Goal: Information Seeking & Learning: Compare options

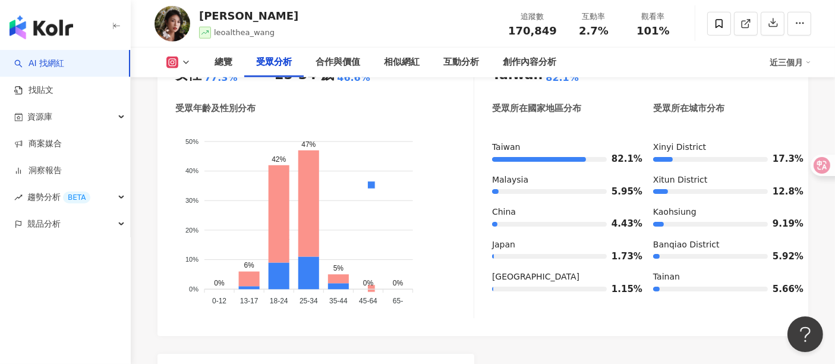
scroll to position [1112, 0]
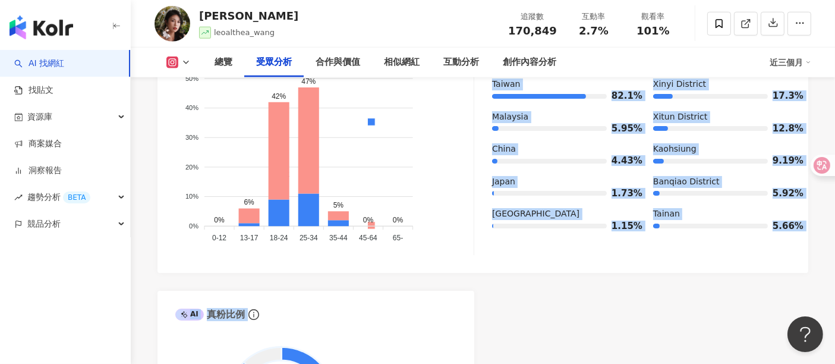
drag, startPoint x: 431, startPoint y: 357, endPoint x: 441, endPoint y: 369, distance: 16.0
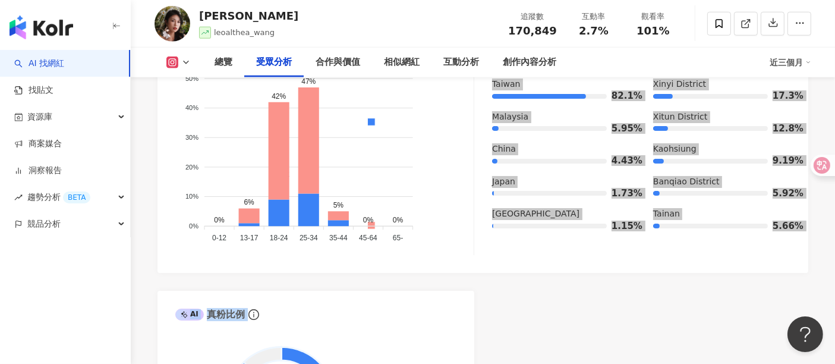
scroll to position [1213, 0]
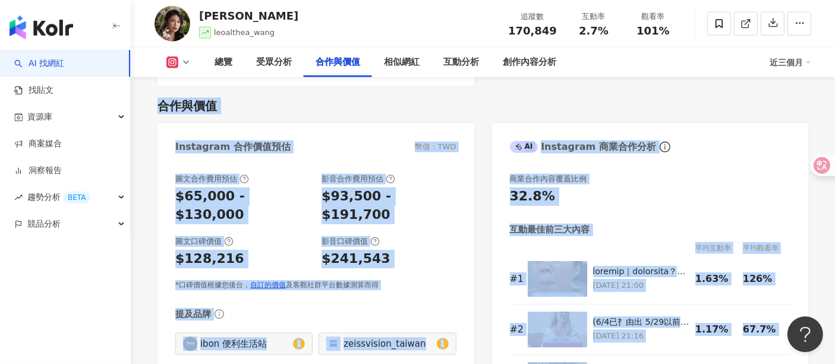
click at [393, 250] on div "$241,543" at bounding box center [388, 259] width 134 height 18
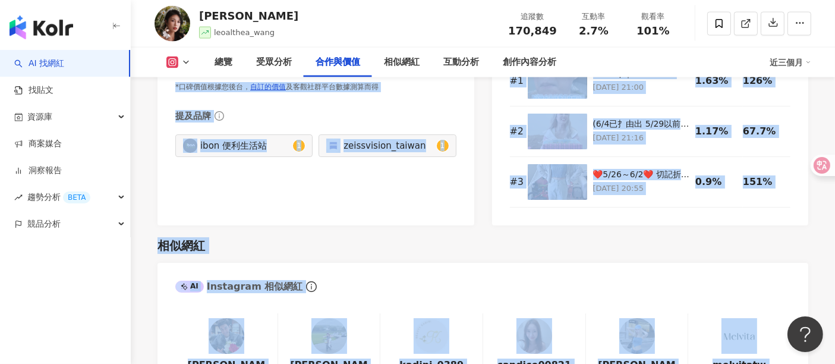
click at [417, 266] on div "AI Instagram 相似網紅" at bounding box center [482, 282] width 651 height 39
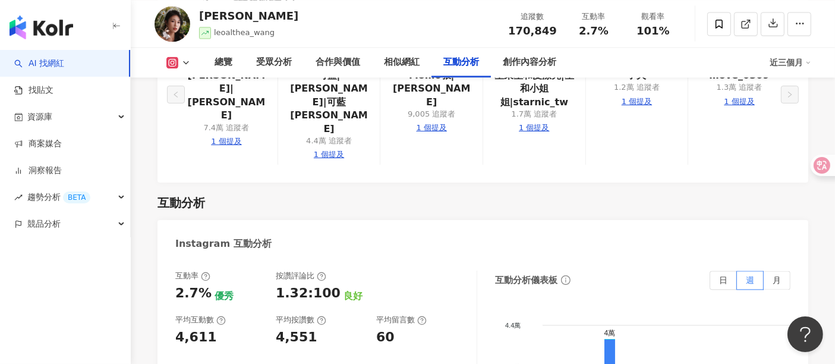
scroll to position [2292, 0]
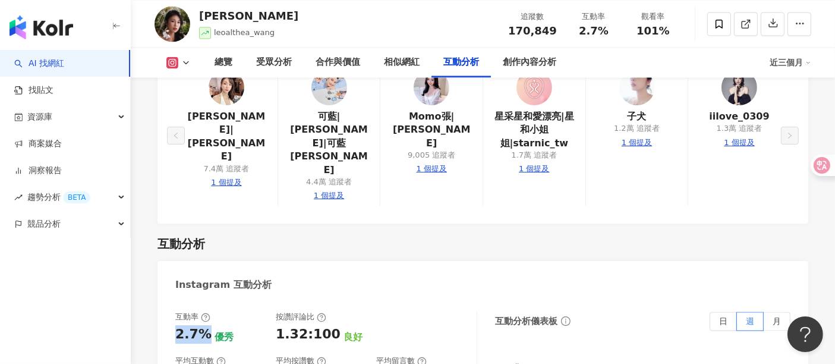
drag, startPoint x: 175, startPoint y: 215, endPoint x: 203, endPoint y: 209, distance: 28.7
copy div "2.7%"
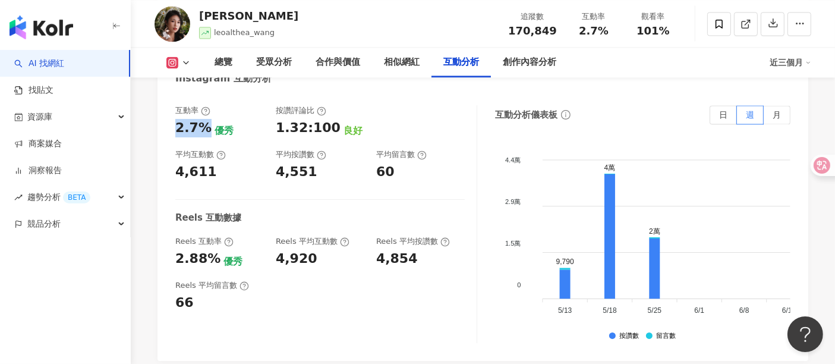
scroll to position [2556, 0]
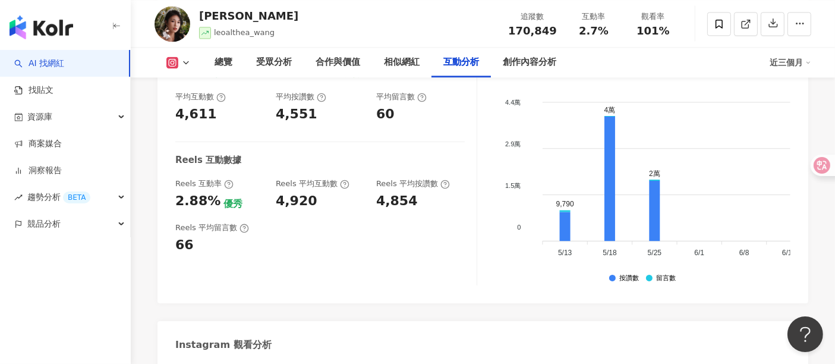
drag, startPoint x: 176, startPoint y: 274, endPoint x: 209, endPoint y: 271, distance: 32.9
copy div "101%"
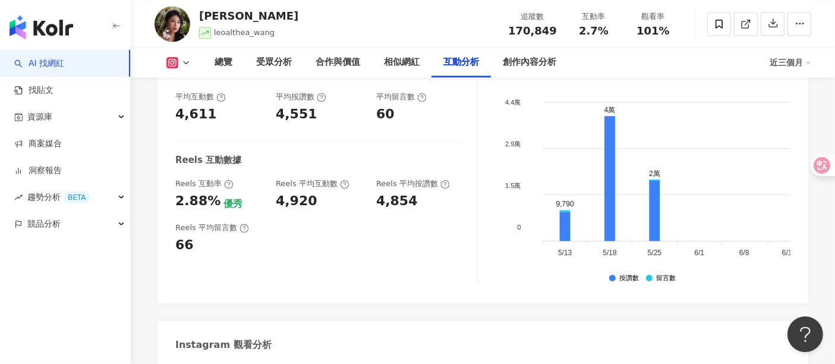
drag, startPoint x: 333, startPoint y: 301, endPoint x: 331, endPoint y: 291, distance: 10.4
drag, startPoint x: 327, startPoint y: 272, endPoint x: 419, endPoint y: 273, distance: 92.1
copy div "172,530"
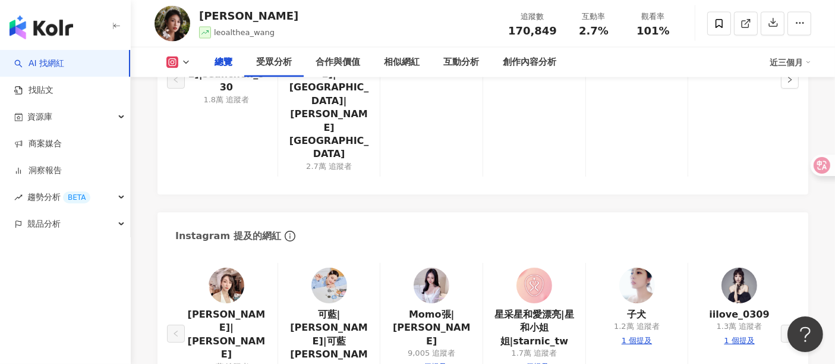
scroll to position [0, 0]
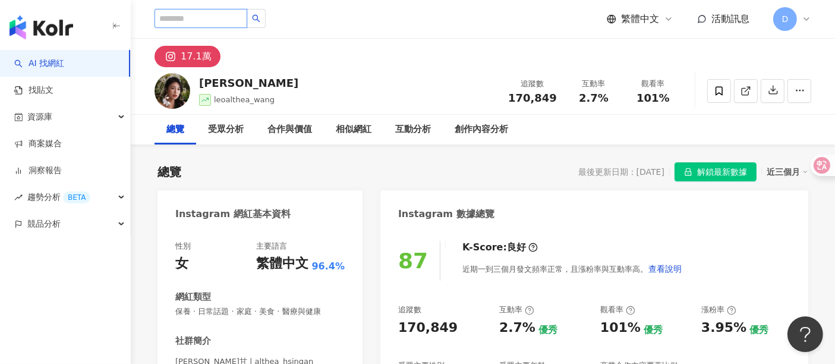
click at [191, 23] on input "search" at bounding box center [200, 18] width 93 height 19
type input "*"
type input "***"
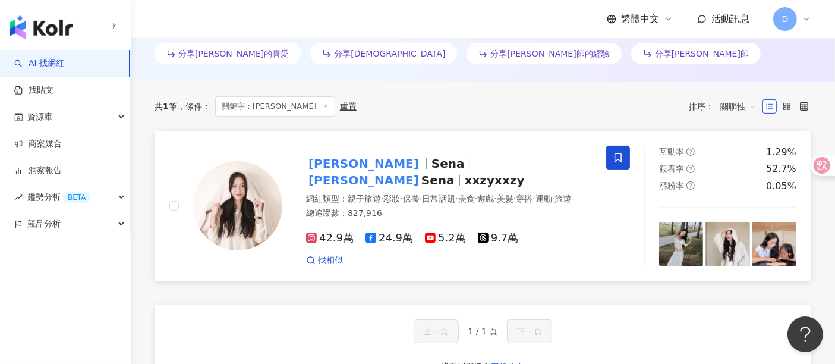
scroll to position [396, 0]
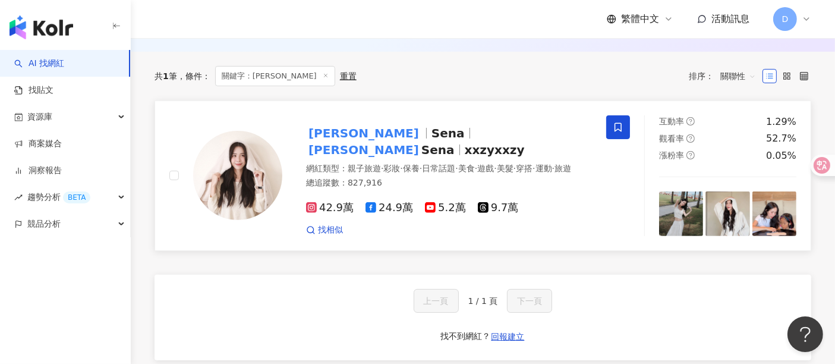
click at [269, 182] on img at bounding box center [237, 175] width 89 height 89
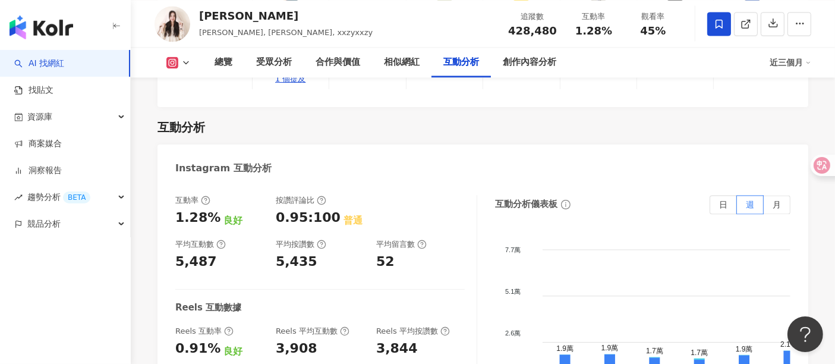
scroll to position [2313, 0]
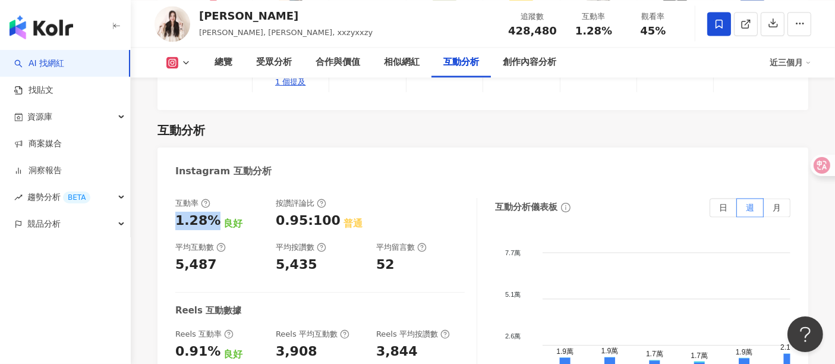
drag, startPoint x: 172, startPoint y: 161, endPoint x: 214, endPoint y: 162, distance: 41.6
click at [214, 186] on div "互動率 1.28% 良好 按讚評論比 0.95:100 普通 平均互動數 5,487 平均按讚數 5,435 平均留言數 52 Reels 互動數據 Reel…" at bounding box center [482, 319] width 651 height 267
copy div "1.28%"
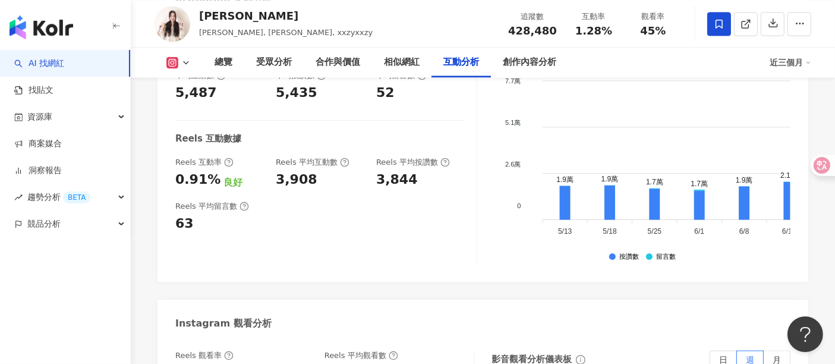
scroll to position [2577, 0]
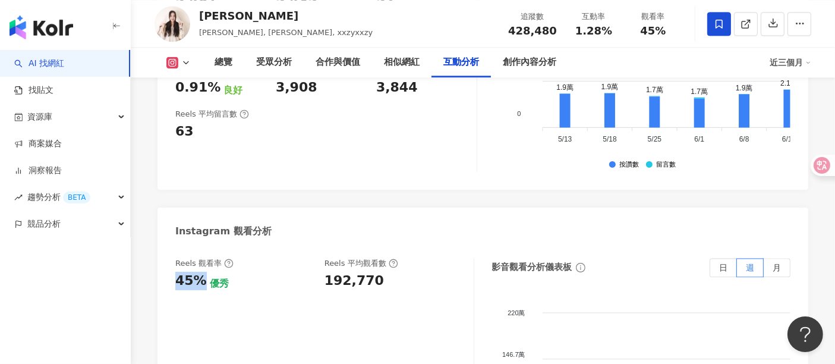
drag, startPoint x: 175, startPoint y: 222, endPoint x: 204, endPoint y: 219, distance: 28.7
click at [204, 272] on div "45% 優秀" at bounding box center [243, 281] width 137 height 18
copy div "45%"
drag, startPoint x: 326, startPoint y: 220, endPoint x: 384, endPoint y: 220, distance: 58.2
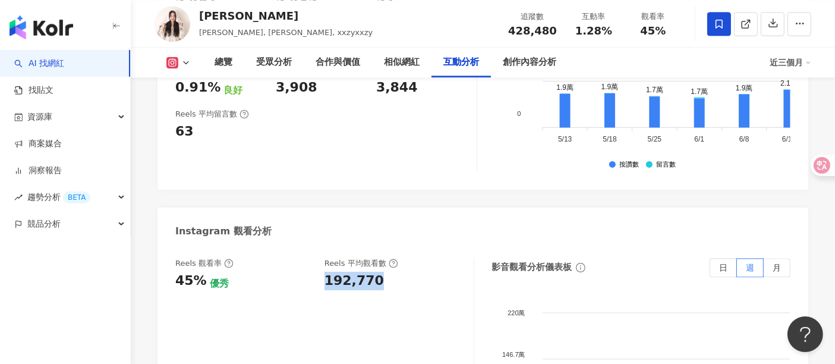
click at [384, 272] on div "192,770" at bounding box center [392, 281] width 137 height 18
copy div "192,770"
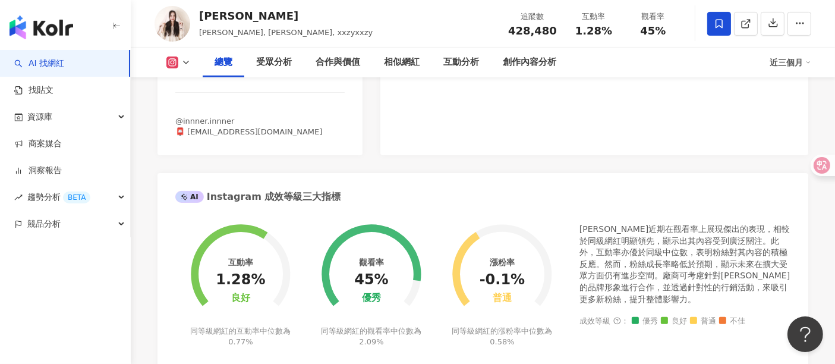
scroll to position [0, 0]
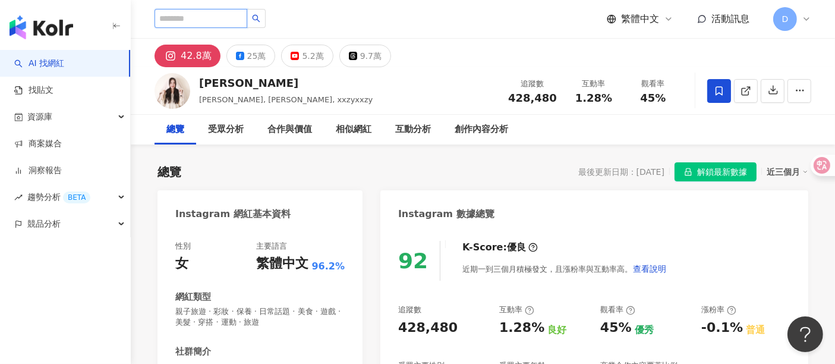
click at [217, 18] on input "search" at bounding box center [200, 18] width 93 height 19
type input "*"
type input "**"
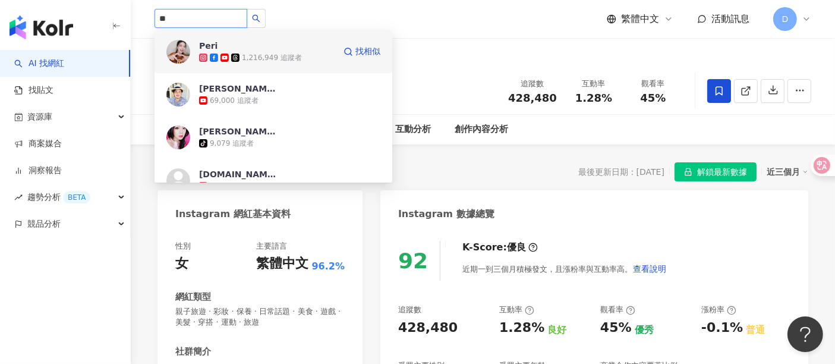
click at [254, 45] on span "Peri" at bounding box center [237, 46] width 77 height 12
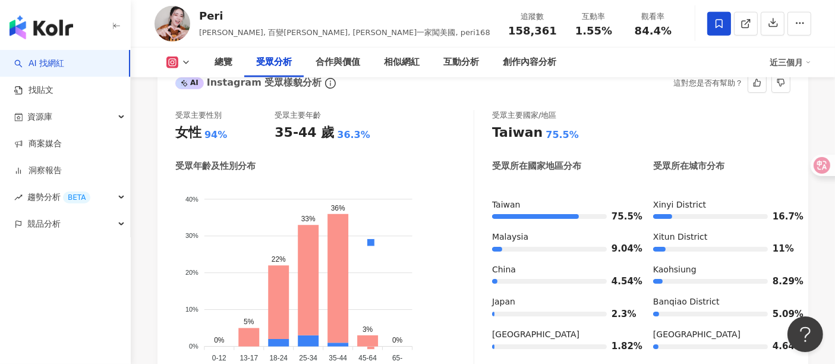
scroll to position [1122, 0]
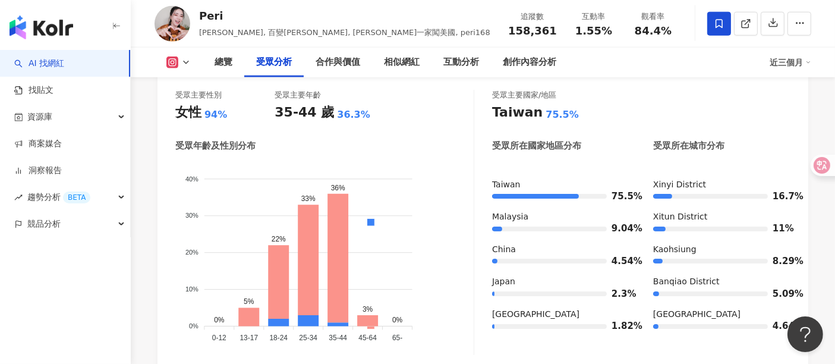
click at [458, 339] on div "受眾主要性別 女性 94% 受眾主要年齡 35-44 歲 36.3% 受眾年齡及性別分布 男性 女性 40% 40% 30% 30% 20% 20% 10% …" at bounding box center [482, 225] width 651 height 295
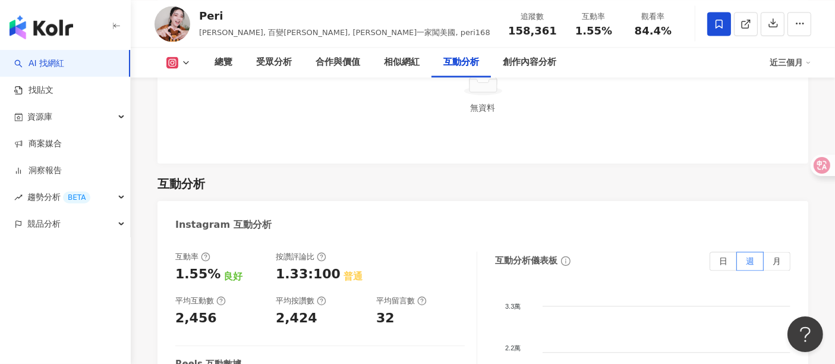
scroll to position [2400, 0]
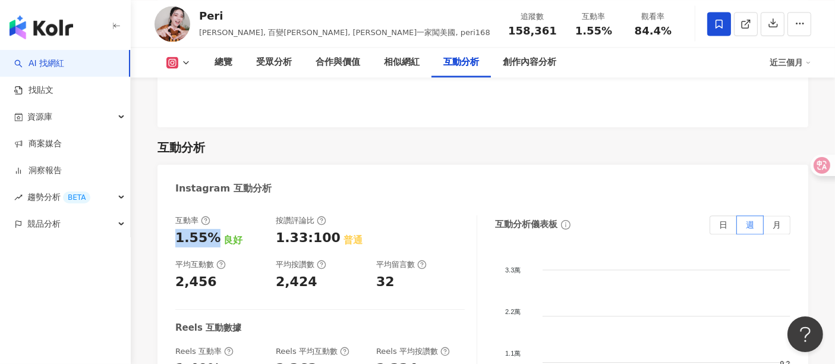
drag, startPoint x: 177, startPoint y: 145, endPoint x: 210, endPoint y: 141, distance: 33.5
click at [210, 229] on div "1.55%" at bounding box center [197, 238] width 45 height 18
copy div "1.55%"
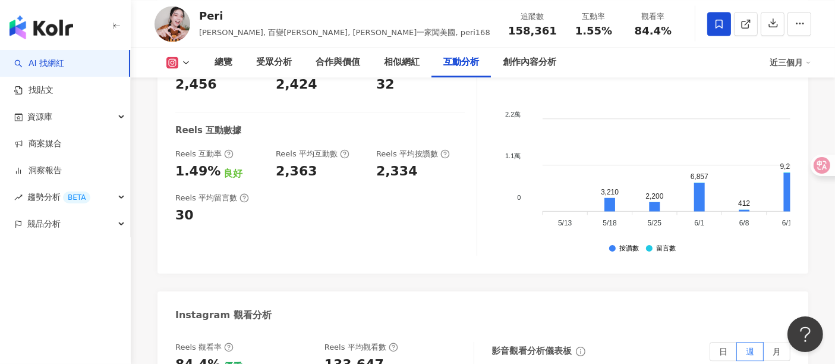
scroll to position [2597, 0]
drag, startPoint x: 172, startPoint y: 270, endPoint x: 212, endPoint y: 266, distance: 40.0
copy div "84.4%"
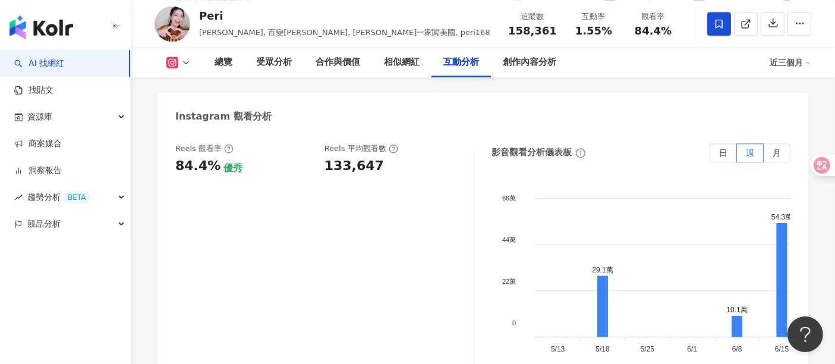
click at [316, 268] on div "Reels 觀看率 84.4% 優秀 Reels 平均觀看數 133,647" at bounding box center [324, 262] width 299 height 238
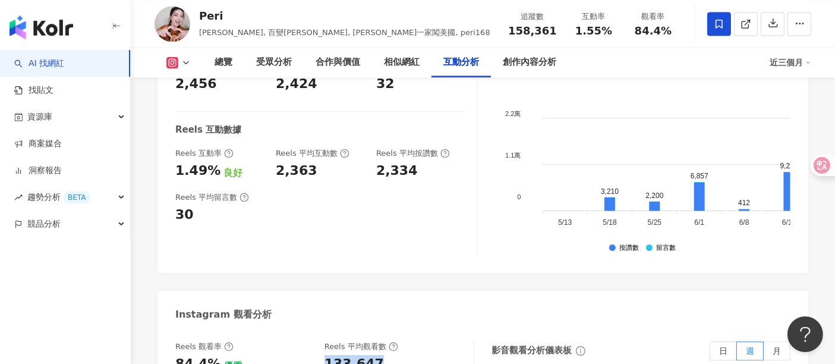
drag, startPoint x: 324, startPoint y: 270, endPoint x: 383, endPoint y: 269, distance: 58.2
click at [383, 355] on div "133,647" at bounding box center [392, 364] width 137 height 18
copy div "133,647"
